Goal: Find specific page/section: Find specific page/section

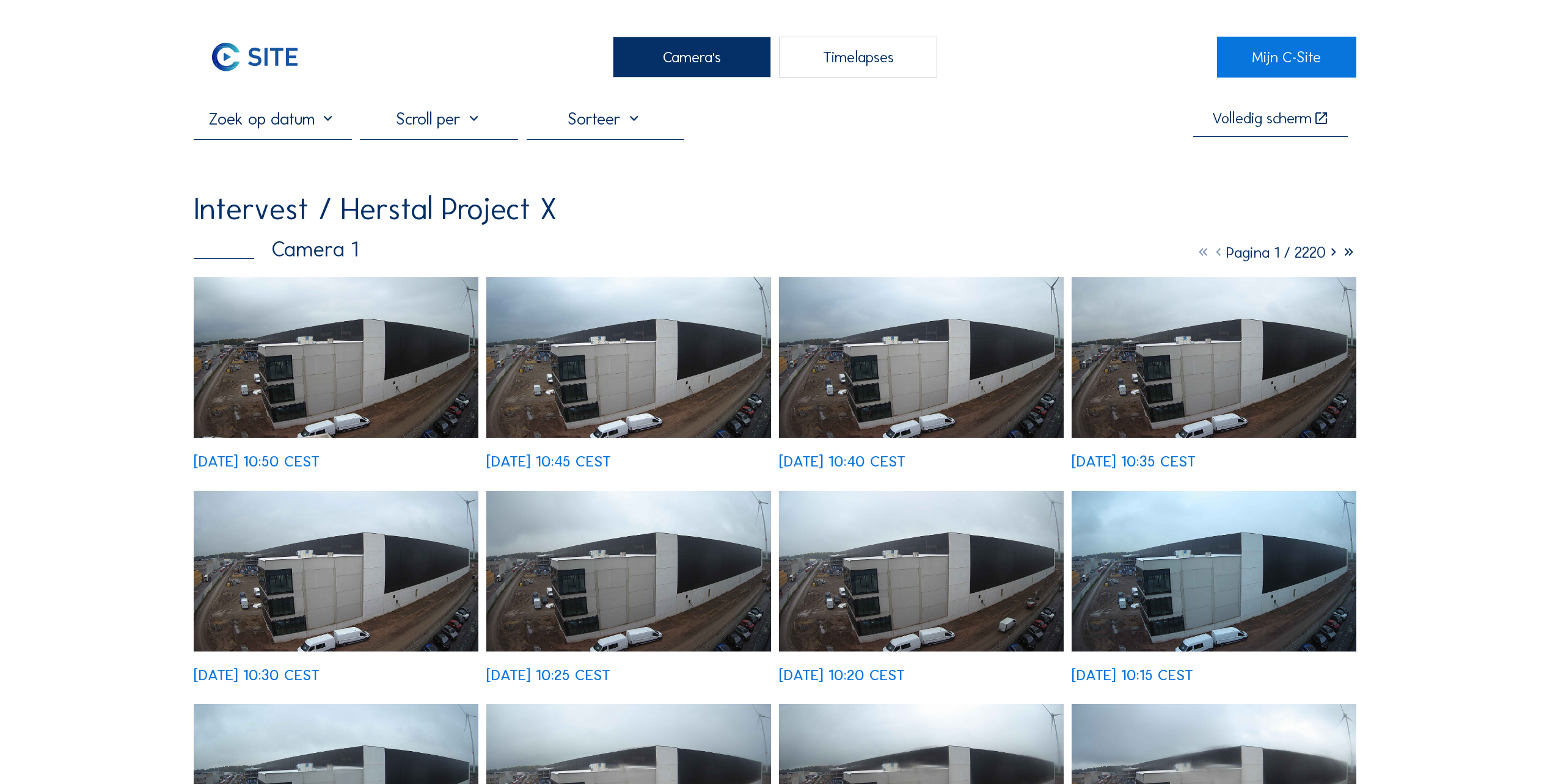
click at [260, 338] on img at bounding box center [336, 357] width 285 height 161
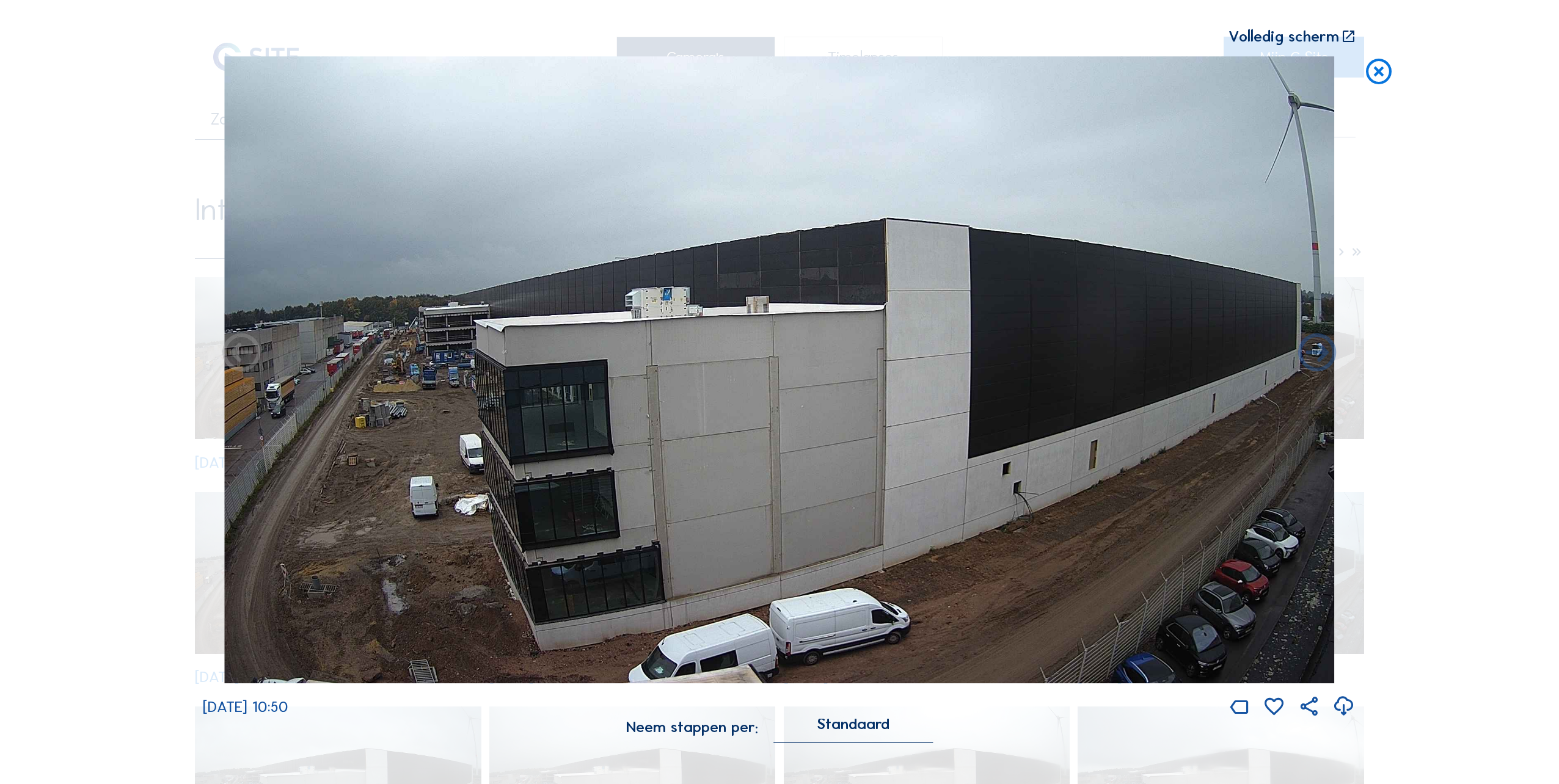
click at [1369, 70] on icon at bounding box center [1379, 72] width 31 height 32
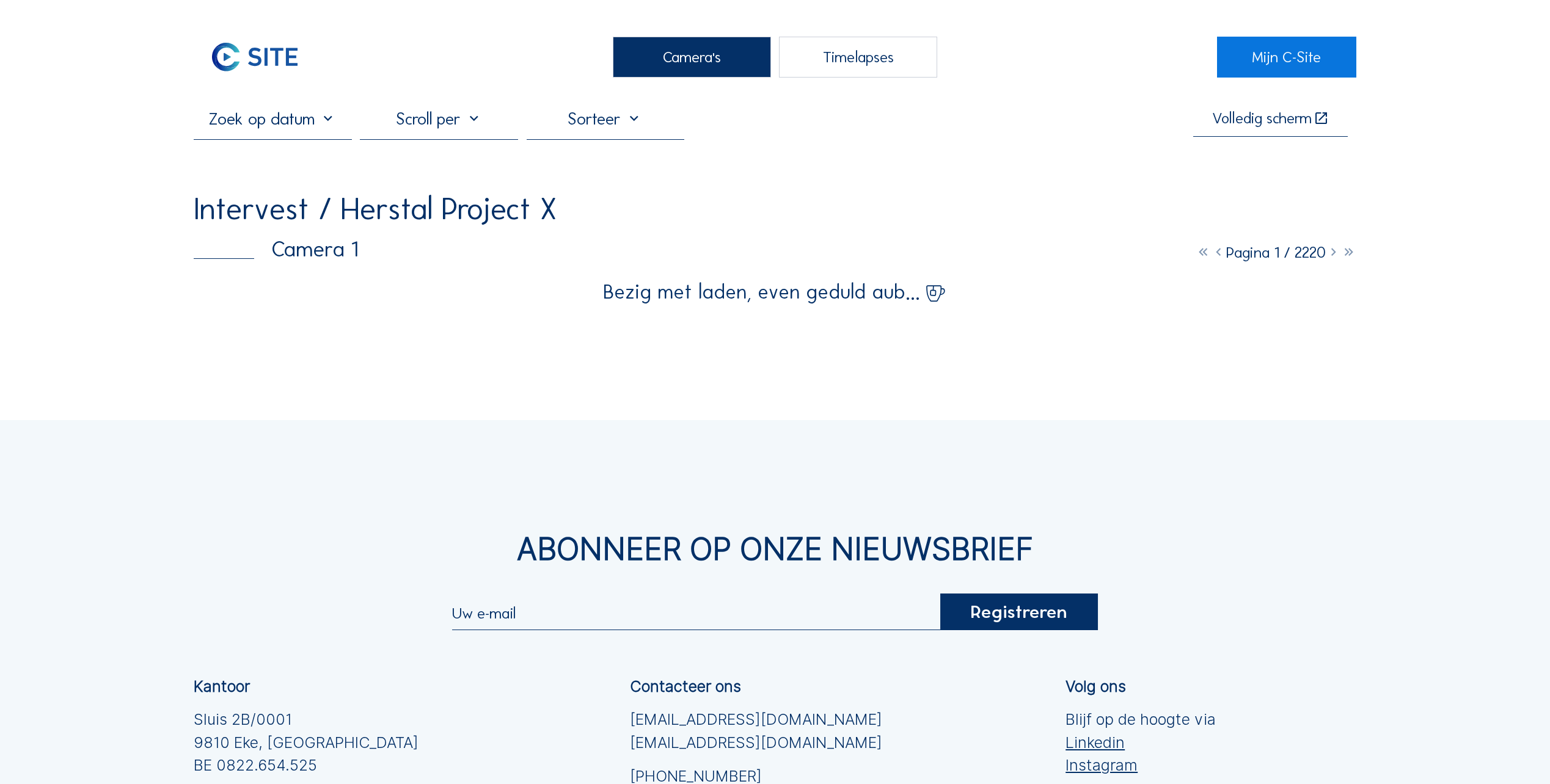
click at [685, 61] on div "Camera's" at bounding box center [692, 57] width 158 height 41
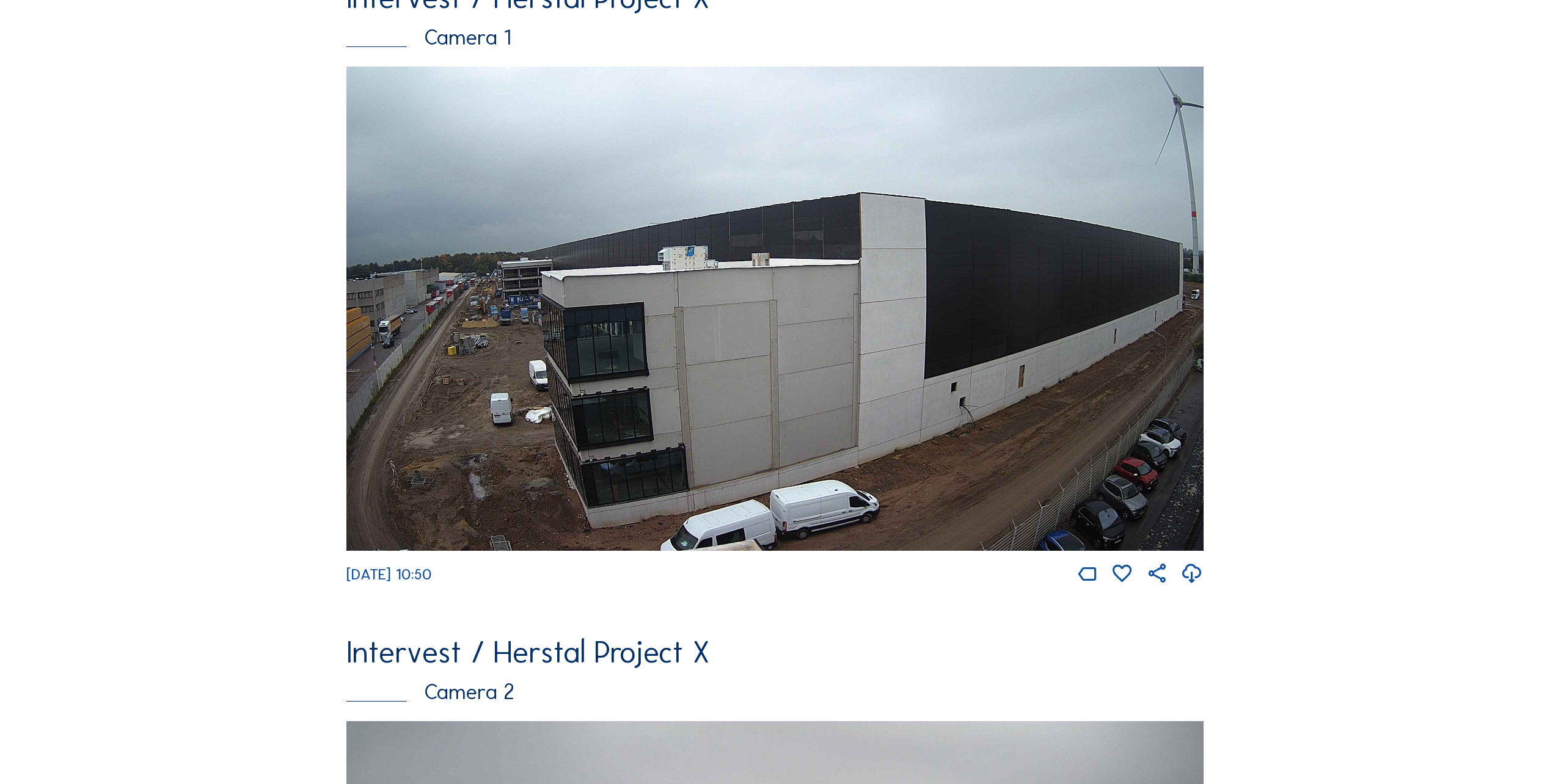
scroll to position [61, 0]
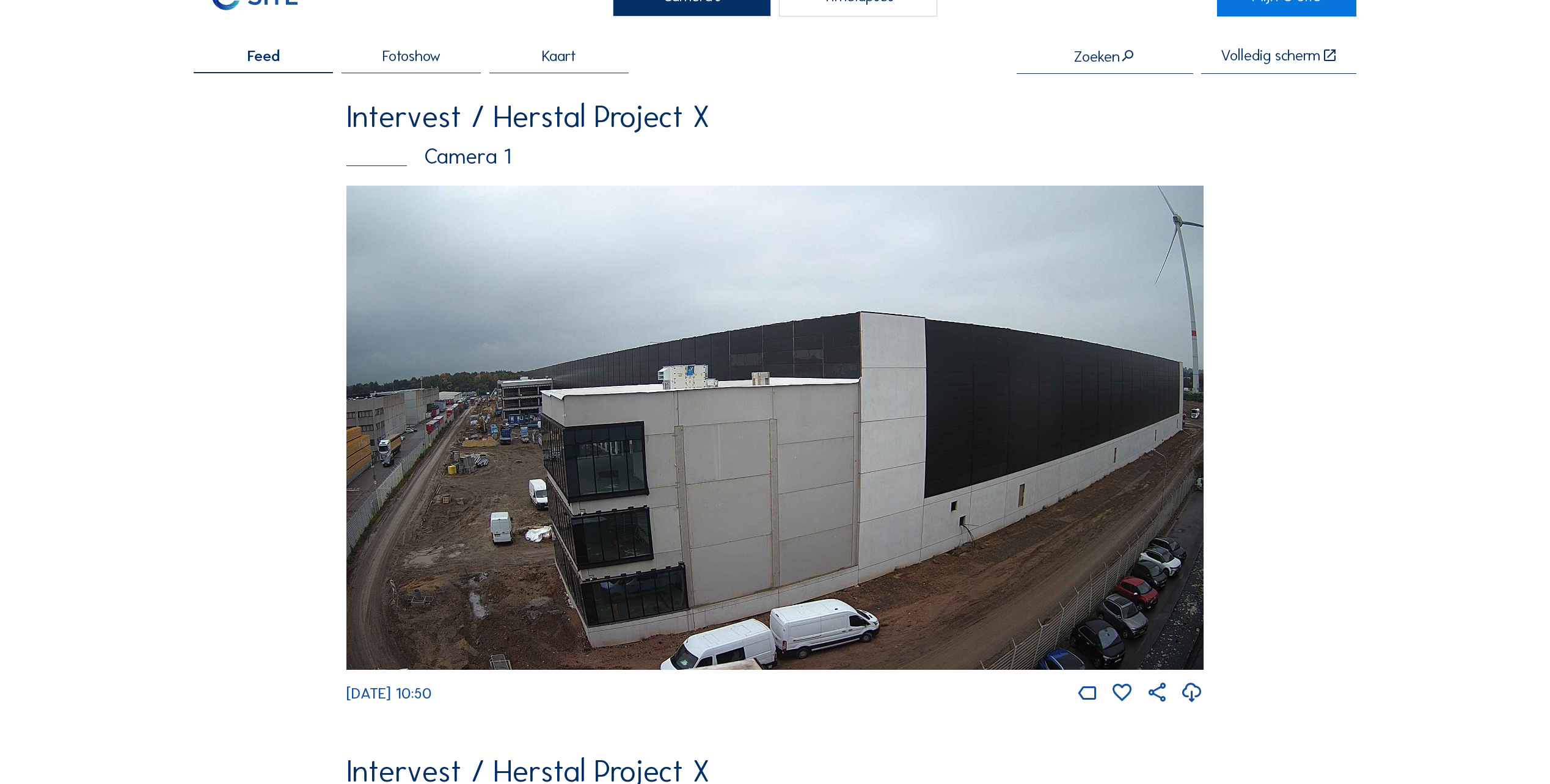
click at [504, 386] on img at bounding box center [775, 428] width 857 height 484
